Goal: Book appointment/travel/reservation

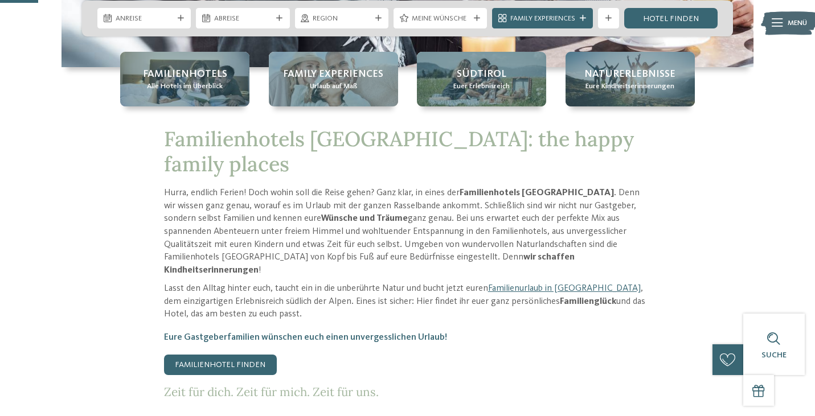
scroll to position [217, 0]
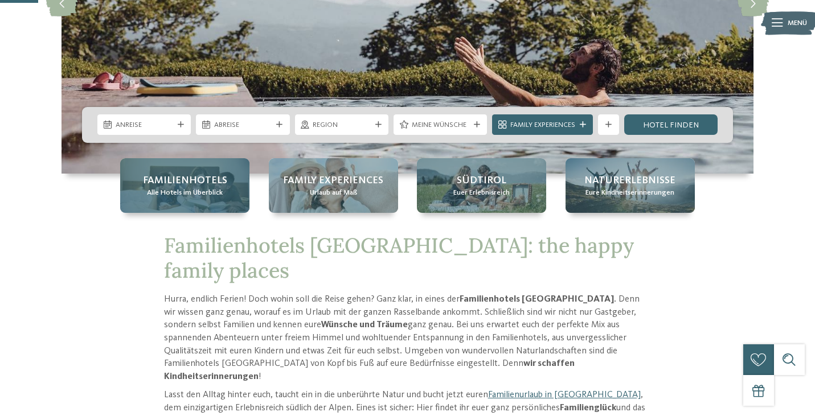
click at [222, 192] on div "Familienhotels Alle Hotels im Überblick" at bounding box center [184, 185] width 129 height 55
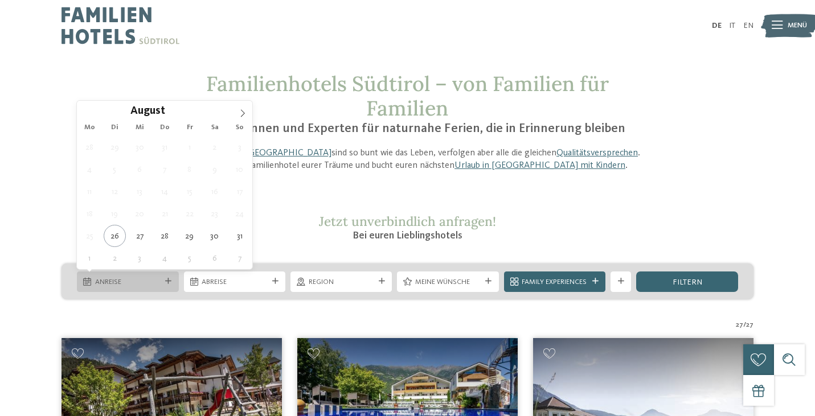
click at [162, 285] on div "Anreise" at bounding box center [127, 281] width 71 height 11
click at [244, 110] on icon at bounding box center [243, 113] width 8 height 8
click at [245, 110] on icon at bounding box center [243, 113] width 8 height 8
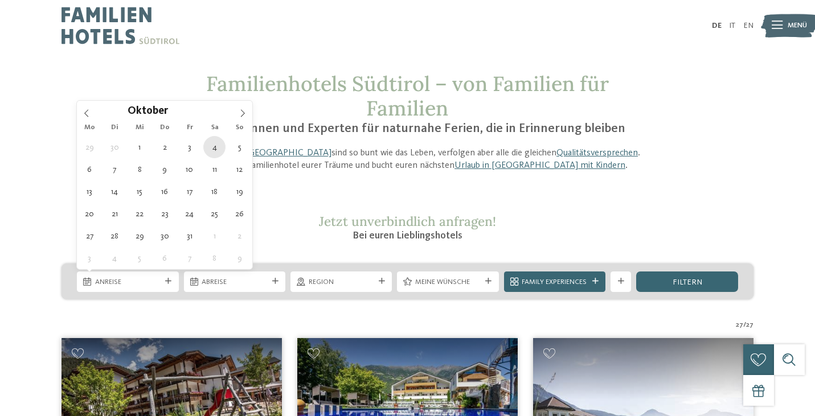
type div "[DATE]"
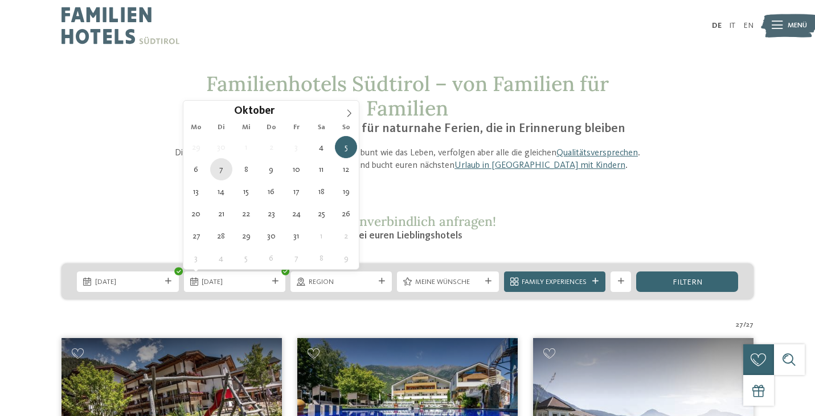
type div "[DATE]"
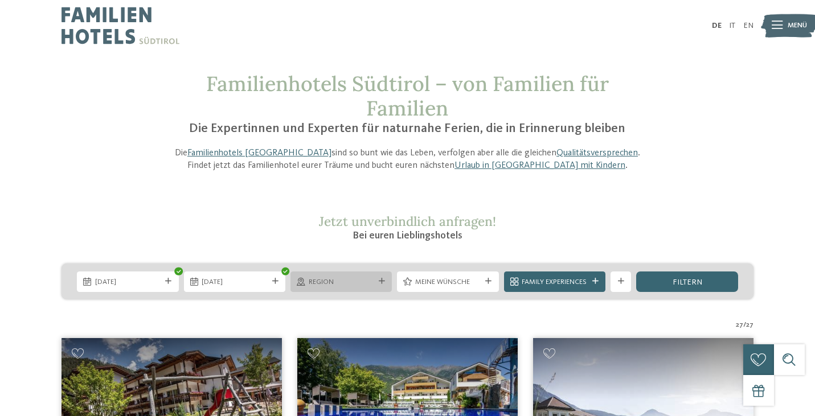
click at [379, 280] on icon at bounding box center [382, 281] width 6 height 6
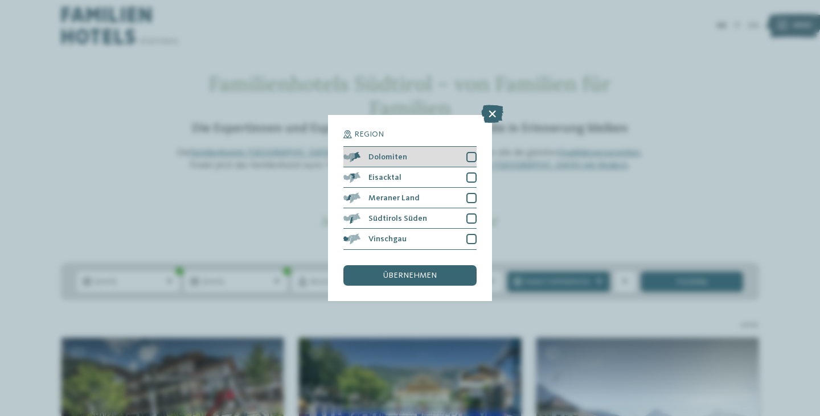
click at [471, 152] on div at bounding box center [471, 157] width 10 height 10
click at [442, 265] on div "übernehmen" at bounding box center [409, 275] width 133 height 21
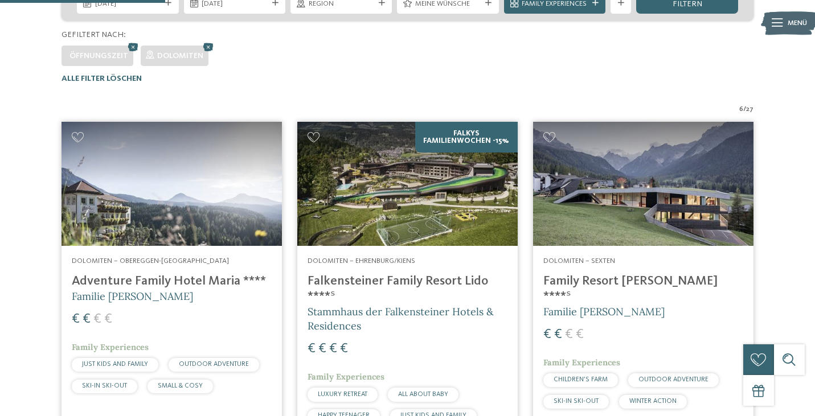
scroll to position [81, 0]
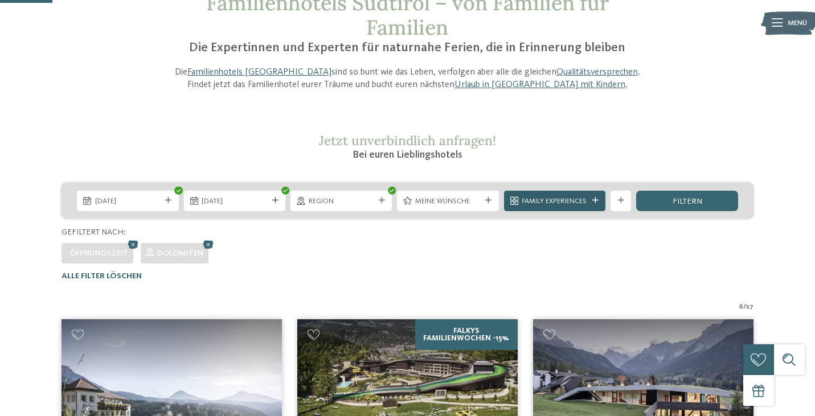
click at [599, 202] on icon at bounding box center [595, 201] width 6 height 6
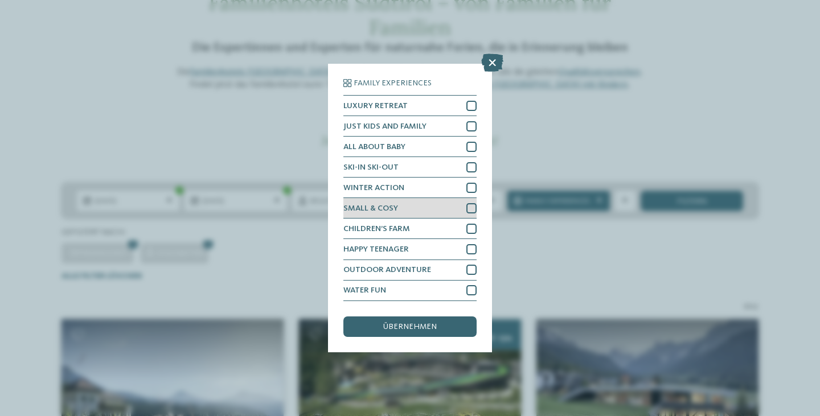
click at [467, 203] on div at bounding box center [471, 208] width 10 height 10
click at [441, 317] on div "übernehmen" at bounding box center [409, 327] width 133 height 21
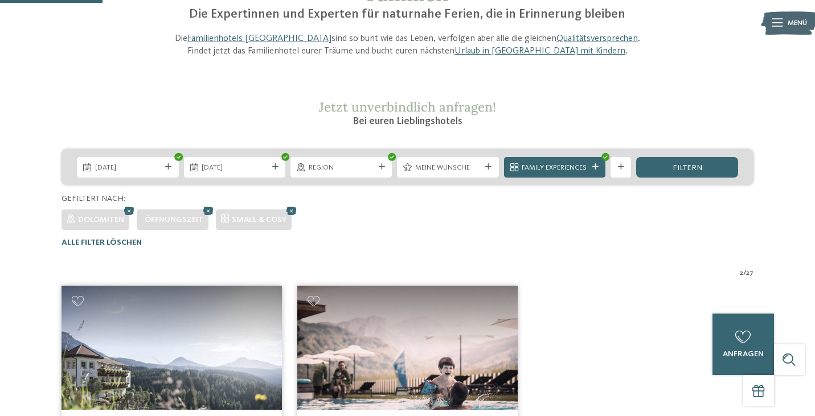
scroll to position [0, 0]
